Goal: Task Accomplishment & Management: Use online tool/utility

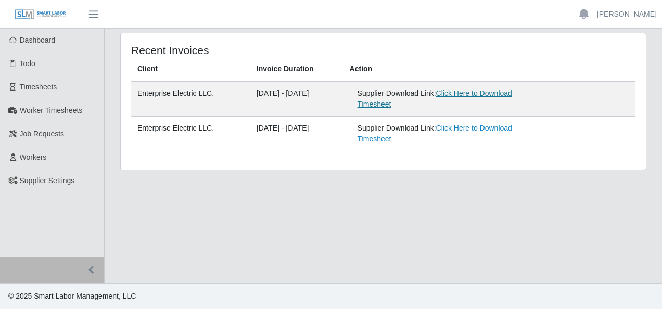
click at [493, 92] on link "Click Here to Download Timesheet" at bounding box center [435, 98] width 155 height 19
click at [491, 131] on link "Click Here to Download Timesheet" at bounding box center [435, 133] width 155 height 19
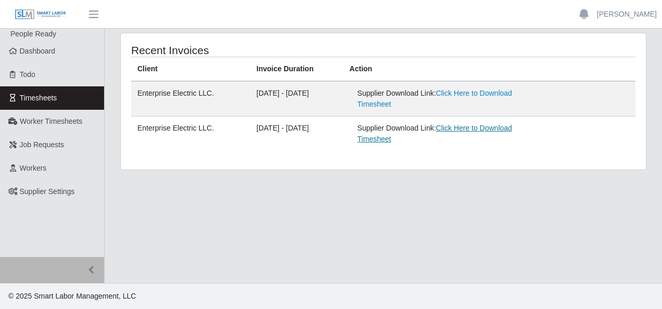
click at [502, 130] on link "Click Here to Download Timesheet" at bounding box center [435, 133] width 155 height 19
click at [475, 97] on link "Click Here to Download Timesheet" at bounding box center [435, 98] width 155 height 19
click at [504, 91] on link "Click Here to Download Timesheet" at bounding box center [435, 98] width 155 height 19
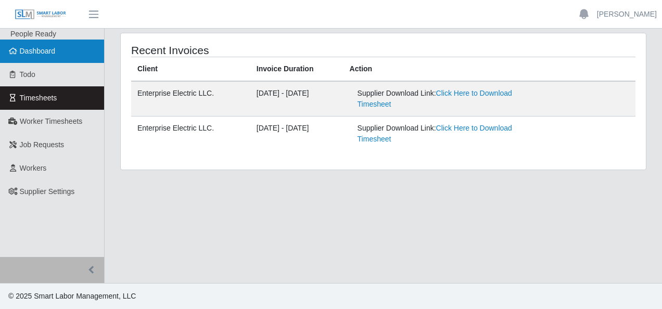
click at [39, 56] on link "Dashboard" at bounding box center [52, 51] width 104 height 23
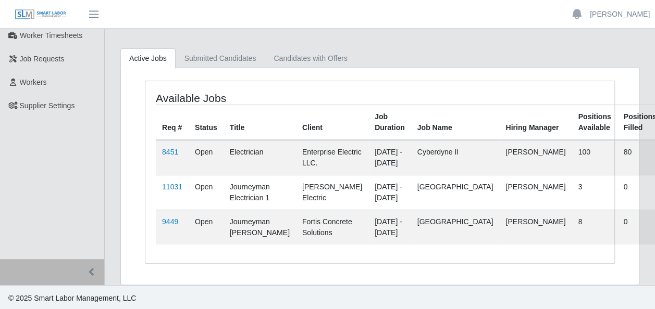
scroll to position [96, 0]
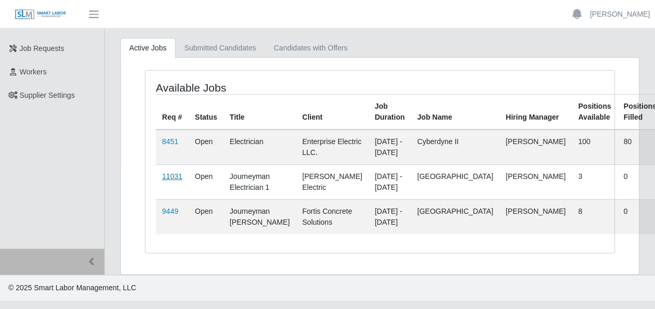
click at [170, 174] on link "11031" at bounding box center [172, 176] width 20 height 8
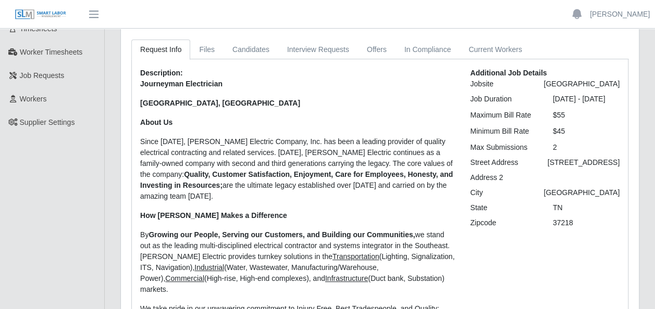
scroll to position [104, 0]
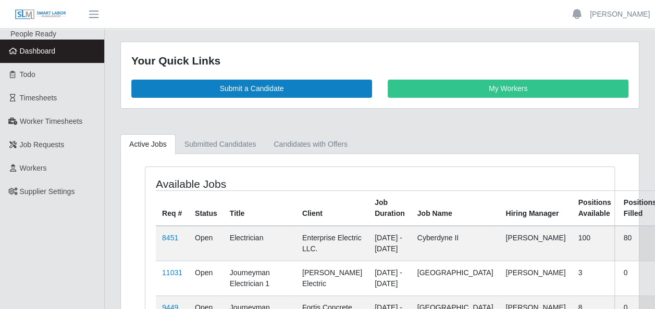
click at [40, 51] on span "Dashboard" at bounding box center [38, 51] width 36 height 8
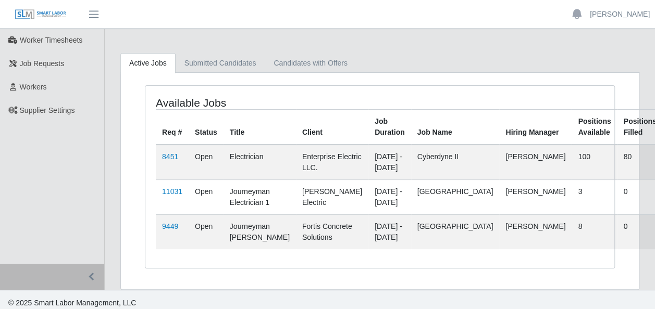
scroll to position [96, 0]
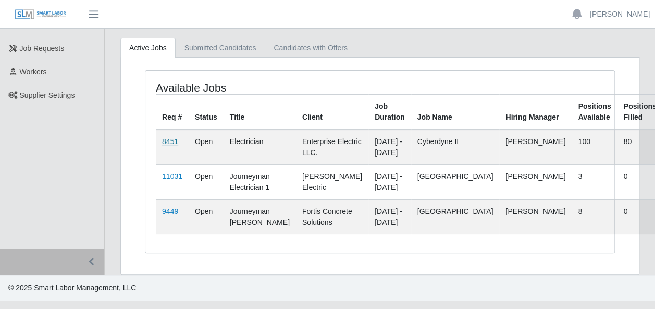
click at [173, 138] on link "8451" at bounding box center [170, 141] width 16 height 8
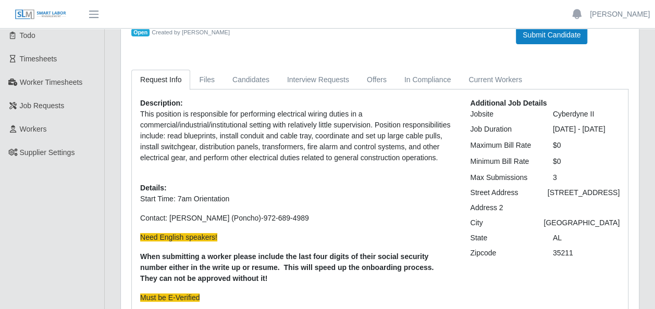
scroll to position [52, 0]
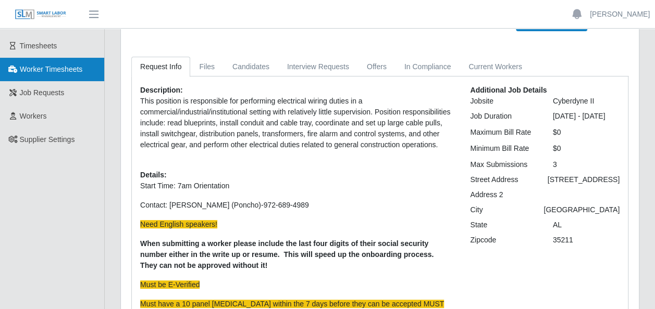
click at [60, 67] on span "Worker Timesheets" at bounding box center [51, 69] width 62 height 8
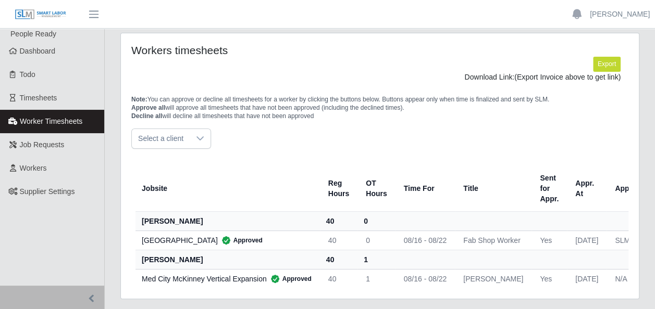
scroll to position [34, 0]
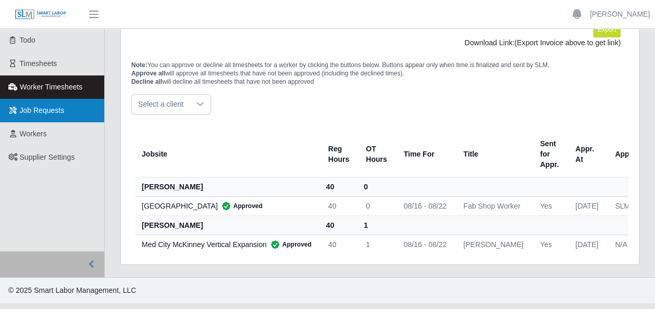
click at [54, 112] on span "Job Requests" at bounding box center [42, 110] width 45 height 8
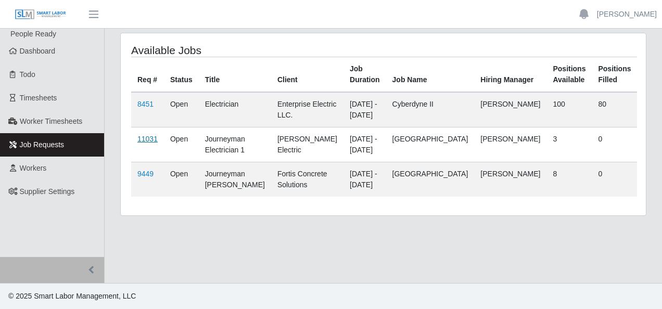
click at [146, 141] on link "11031" at bounding box center [147, 139] width 20 height 8
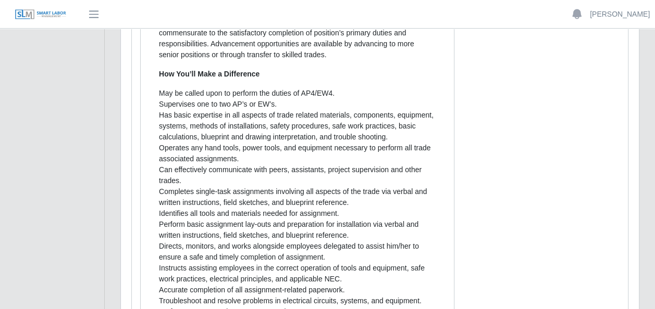
scroll to position [625, 0]
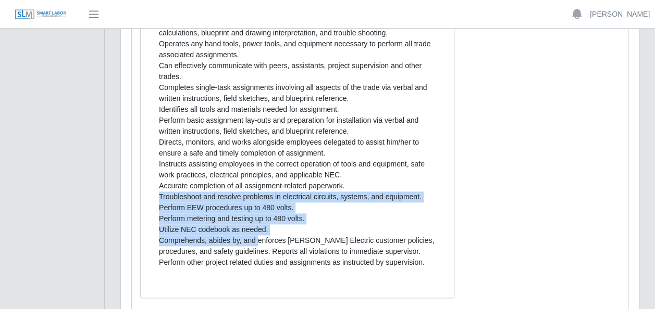
drag, startPoint x: 155, startPoint y: 186, endPoint x: 256, endPoint y: 226, distance: 108.5
click at [256, 226] on div "Who You’ll Work With Industrial/Commercial Superintendents About the Position T…" at bounding box center [297, 49] width 292 height 477
drag, startPoint x: 256, startPoint y: 226, endPoint x: 381, endPoint y: 208, distance: 125.7
click at [381, 214] on li "Perform metering and testing up to 480 volts." at bounding box center [297, 219] width 277 height 11
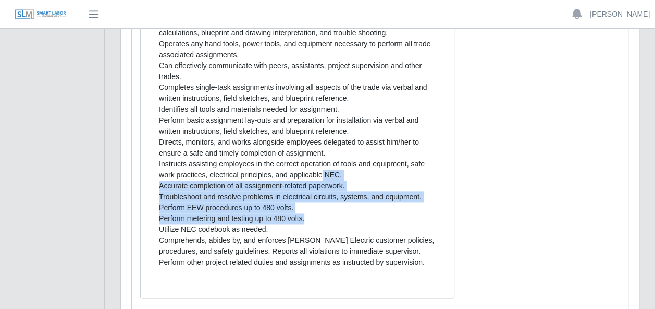
drag, startPoint x: 318, startPoint y: 164, endPoint x: 344, endPoint y: 204, distance: 47.1
click at [344, 204] on ul "May be called upon to perform the duties of AP4/EW4. Supervises one to two AP’s…" at bounding box center [297, 126] width 277 height 284
drag, startPoint x: 344, startPoint y: 204, endPoint x: 457, endPoint y: 192, distance: 114.2
click at [457, 192] on div "Who You’ll Work With Industrial/Commercial Superintendents About the Position T…" at bounding box center [297, 55] width 330 height 511
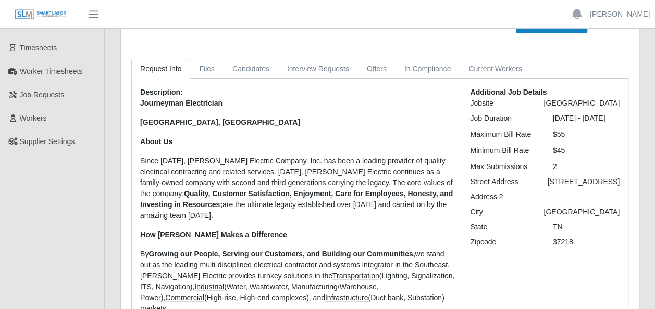
scroll to position [0, 0]
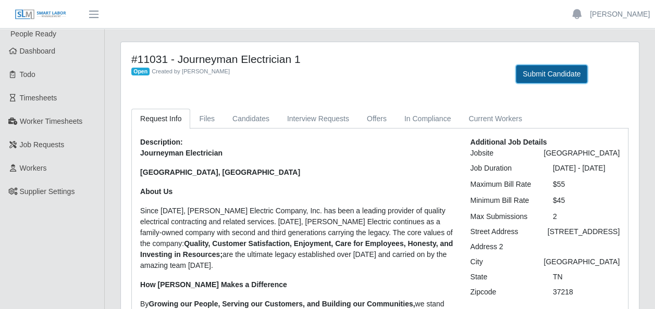
click at [556, 77] on button "Submit Candidate" at bounding box center [551, 74] width 71 height 18
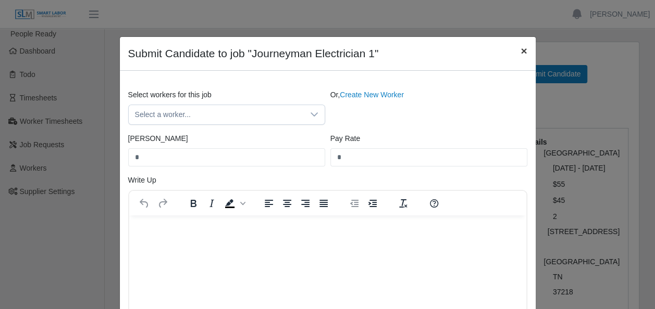
click at [522, 50] on span "×" at bounding box center [523, 51] width 6 height 12
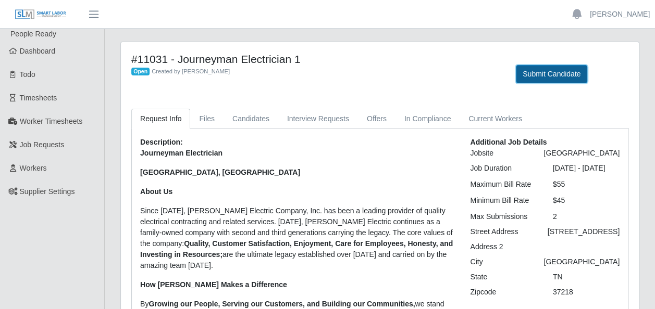
click at [561, 76] on button "Submit Candidate" at bounding box center [551, 74] width 71 height 18
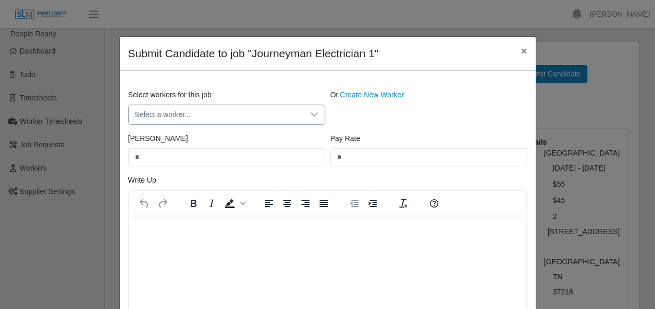
click at [315, 108] on div at bounding box center [314, 114] width 21 height 19
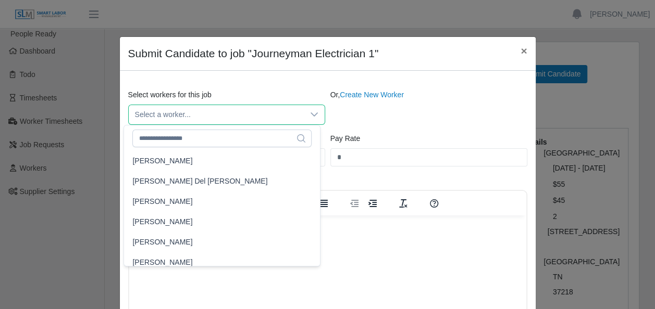
click at [451, 122] on div "Or, Create New Worker" at bounding box center [429, 107] width 202 height 35
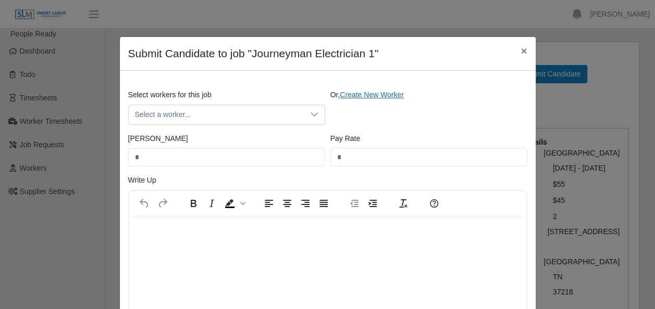
click at [378, 91] on link "Create New Worker" at bounding box center [372, 95] width 64 height 8
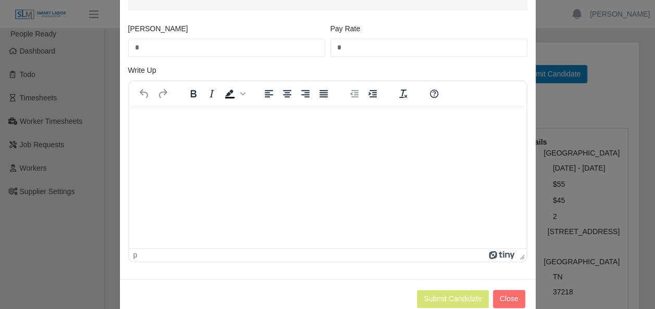
scroll to position [524, 0]
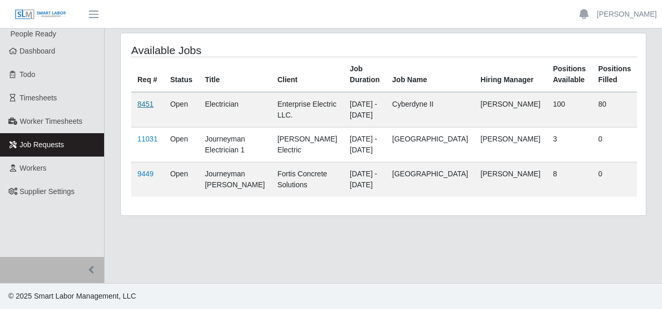
click at [147, 107] on link "8451" at bounding box center [145, 104] width 16 height 8
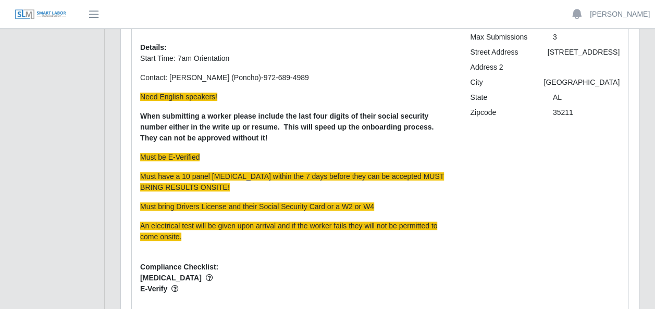
scroll to position [156, 0]
